Goal: Find specific page/section: Find specific page/section

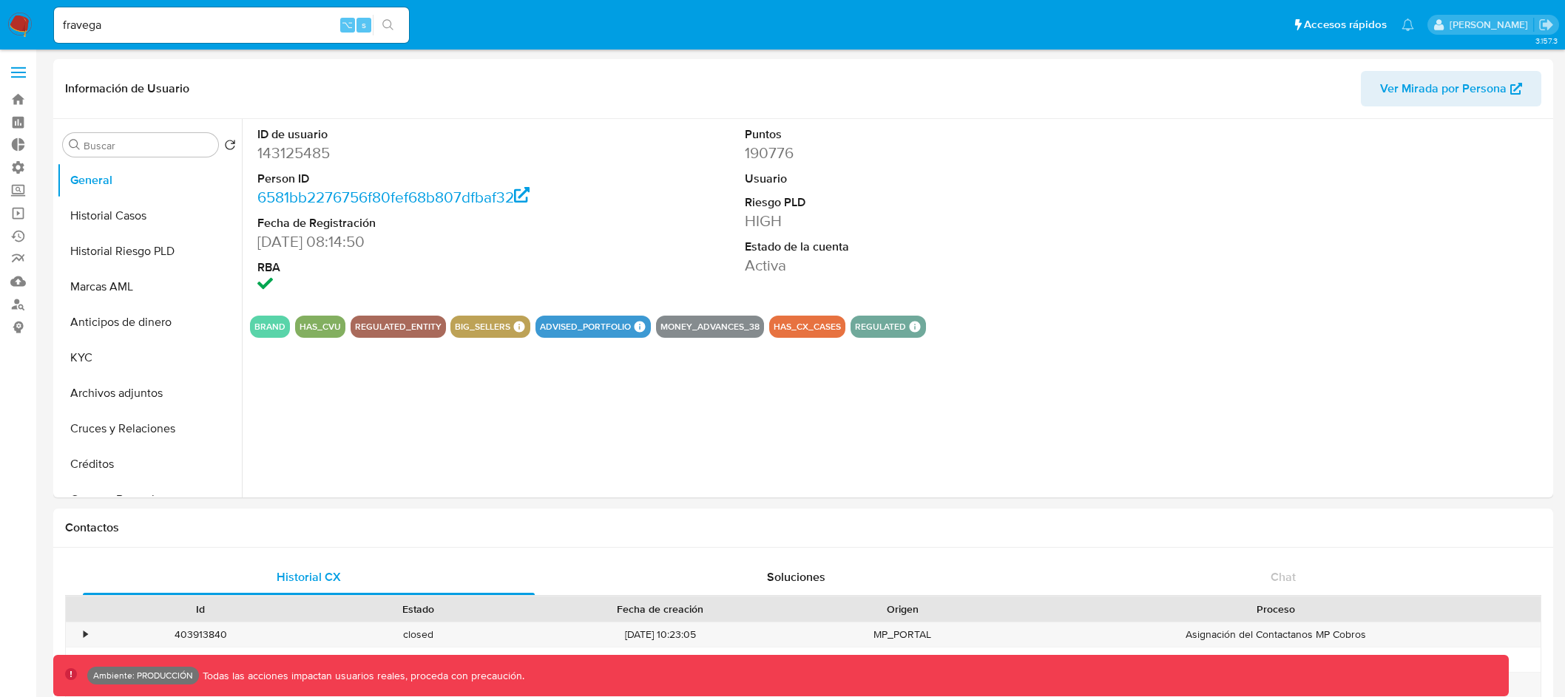
select select "10"
click at [507, 197] on link "6581bb2276756f80fef68b807dfbaf32" at bounding box center [393, 196] width 272 height 21
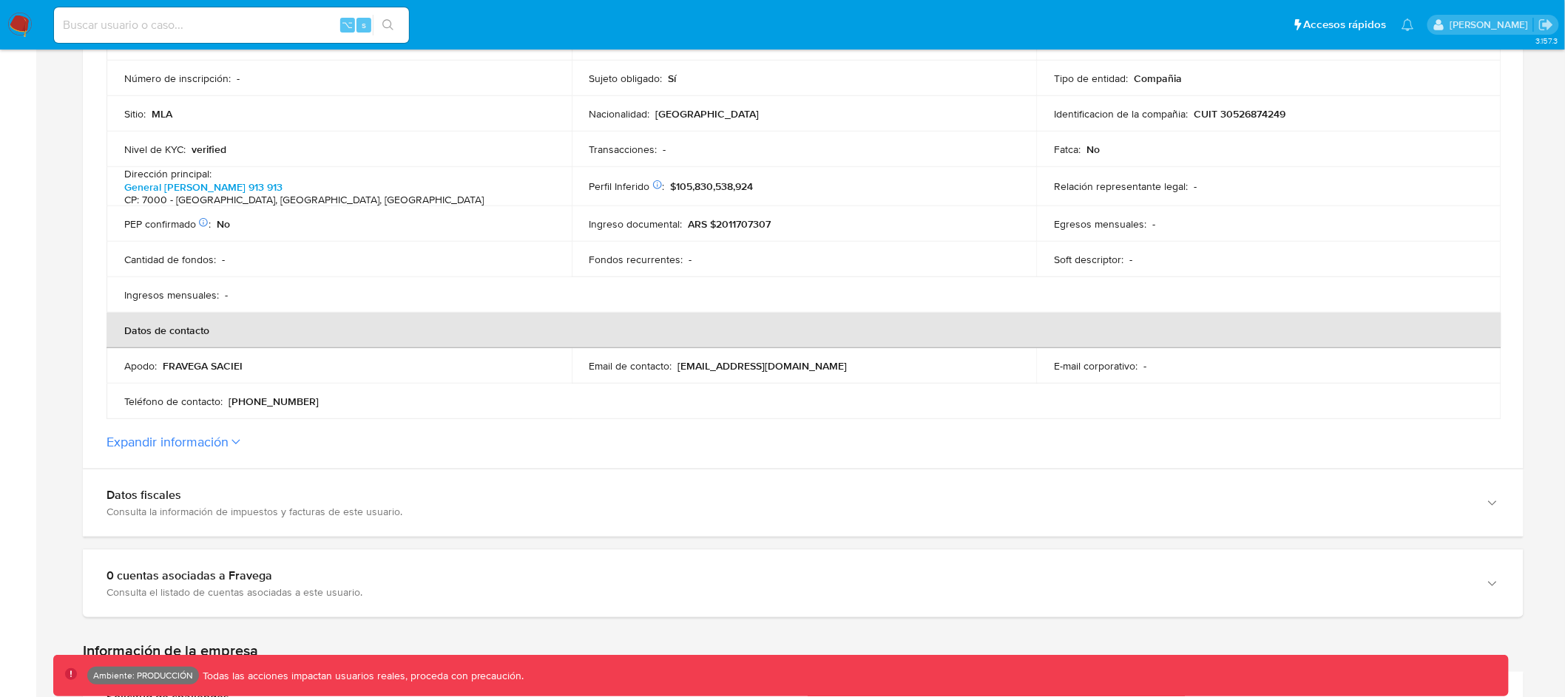
scroll to position [399, 0]
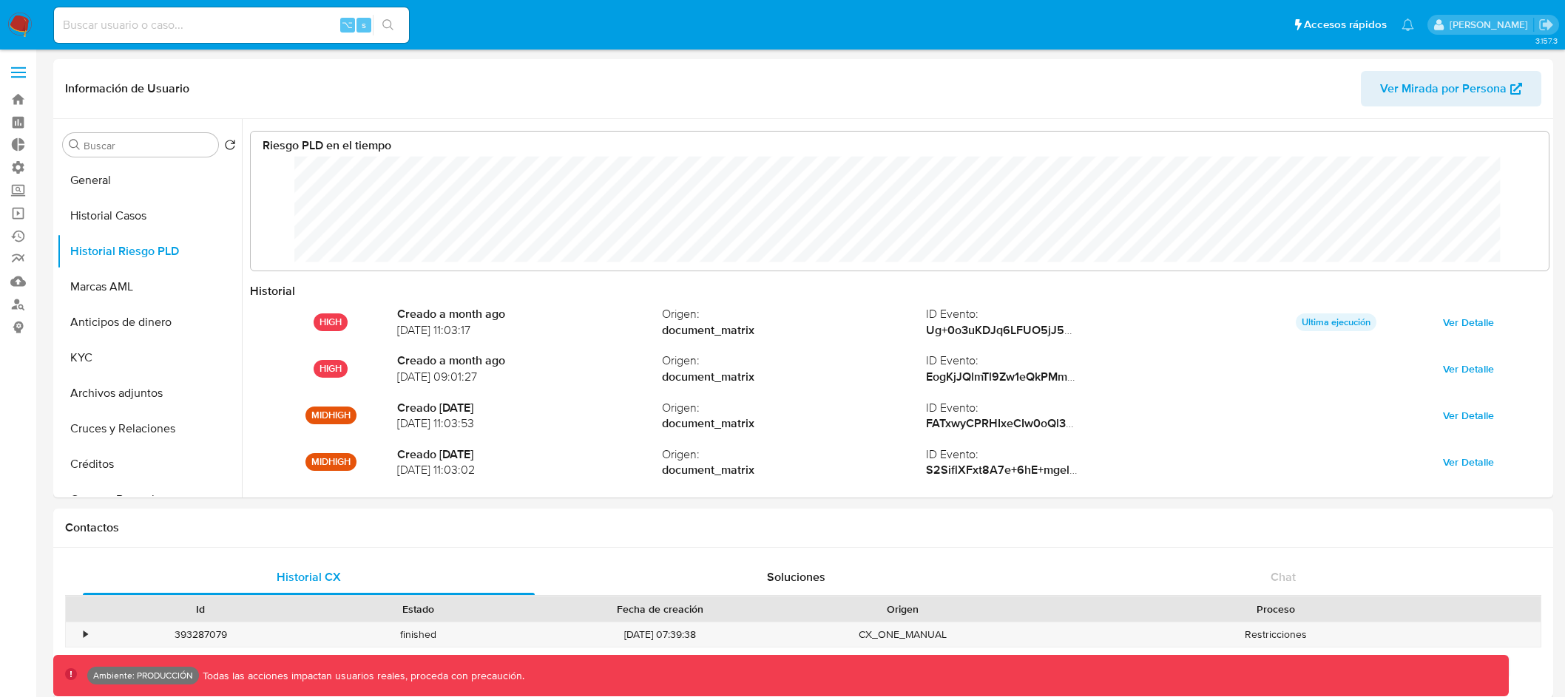
select select "10"
click at [146, 288] on button "Marcas AML" at bounding box center [143, 287] width 173 height 36
